Goal: Register for event/course

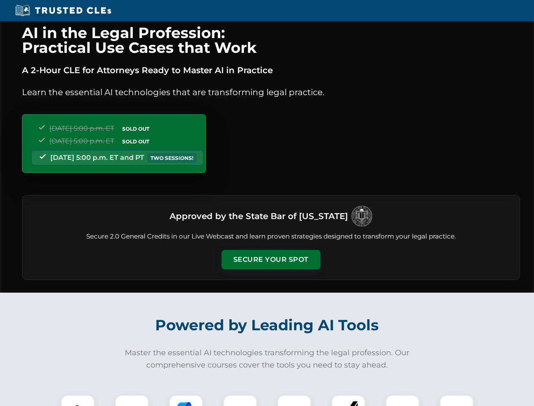
click at [271, 260] on button "Secure Your Spot" at bounding box center [271, 259] width 99 height 19
click at [78, 400] on img at bounding box center [78, 412] width 25 height 25
click at [132, 400] on div at bounding box center [132, 412] width 34 height 34
